Goal: Transaction & Acquisition: Subscribe to service/newsletter

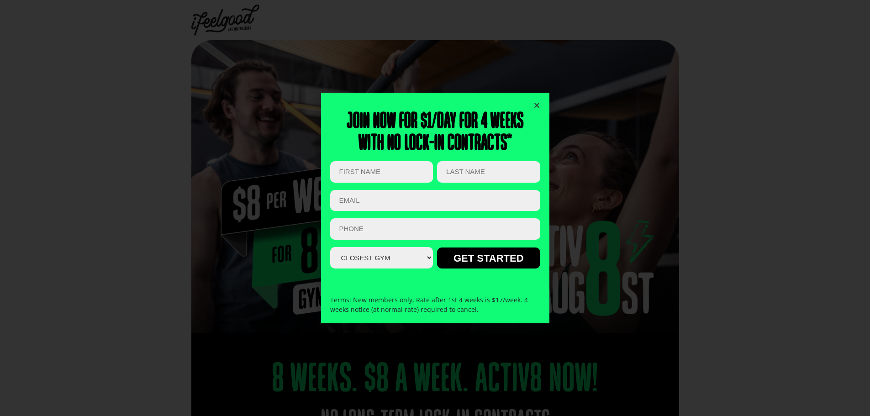
click at [536, 103] on icon "Close" at bounding box center [536, 105] width 7 height 7
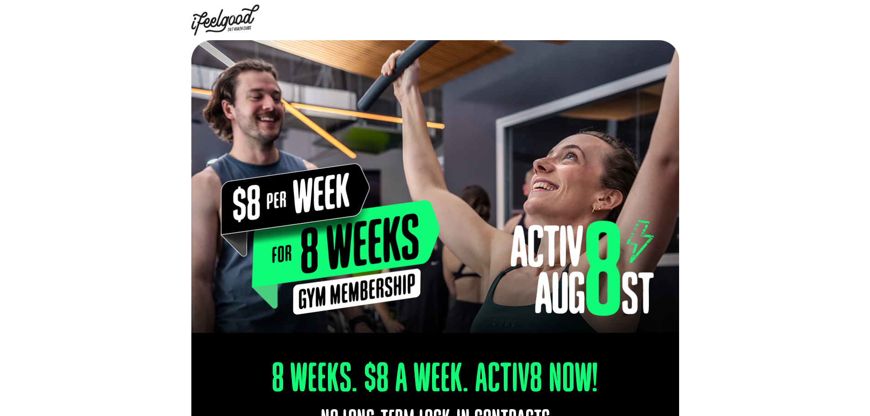
click at [220, 29] on img at bounding box center [225, 20] width 68 height 31
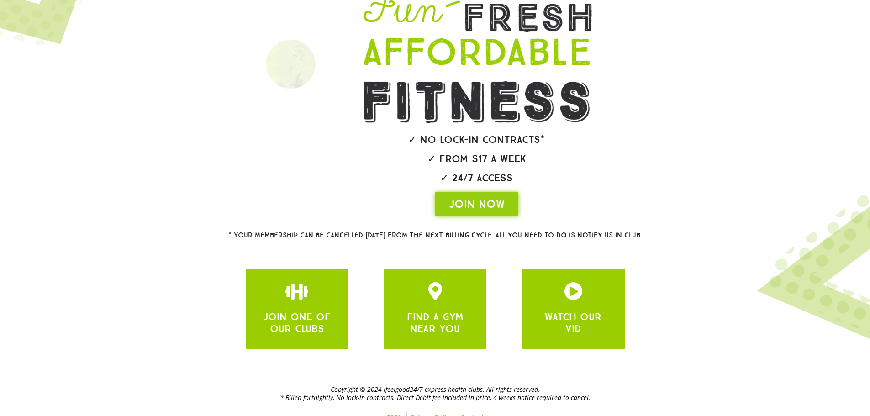
scroll to position [109, 0]
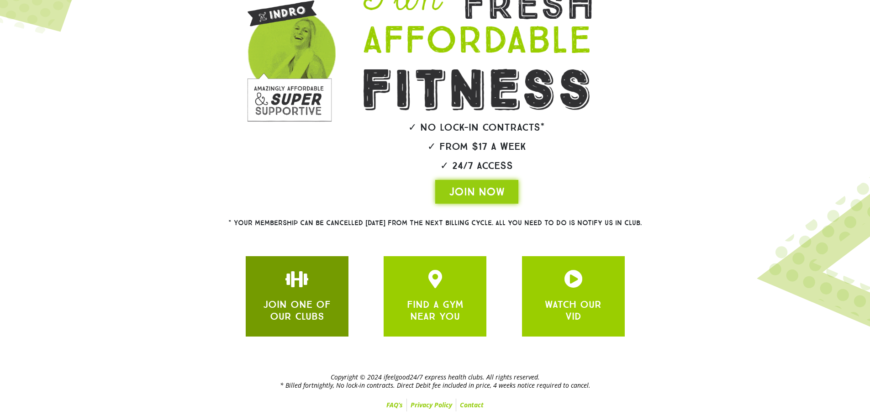
click at [290, 278] on icon "JOIN ONE OF OUR CLUBS" at bounding box center [297, 279] width 18 height 18
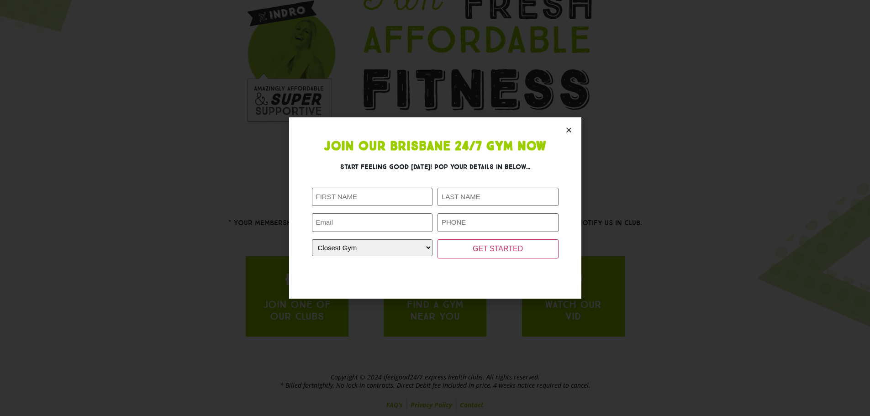
click at [167, 136] on div "Join Our Brisbane 24/7 Gym Now Start feeling good today! Pop your details in be…" at bounding box center [435, 208] width 870 height 416
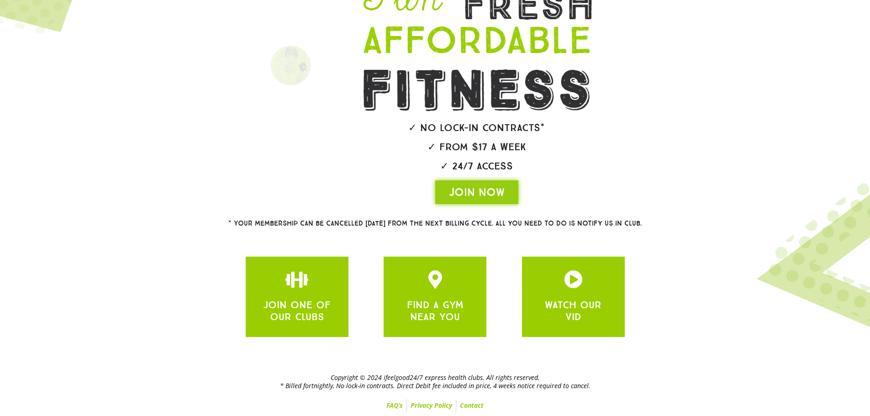
scroll to position [109, 0]
